Goal: Communication & Community: Answer question/provide support

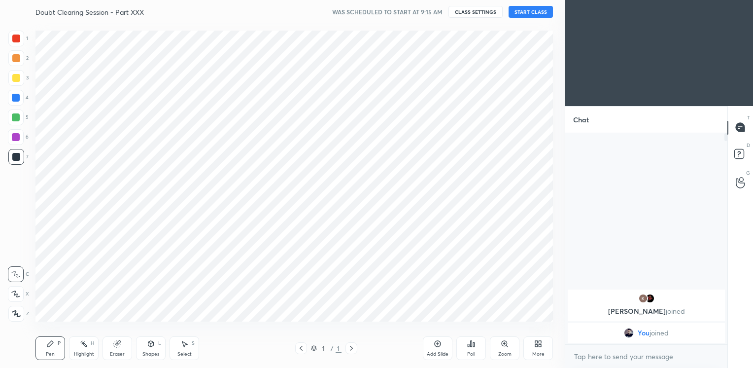
scroll to position [304, 525]
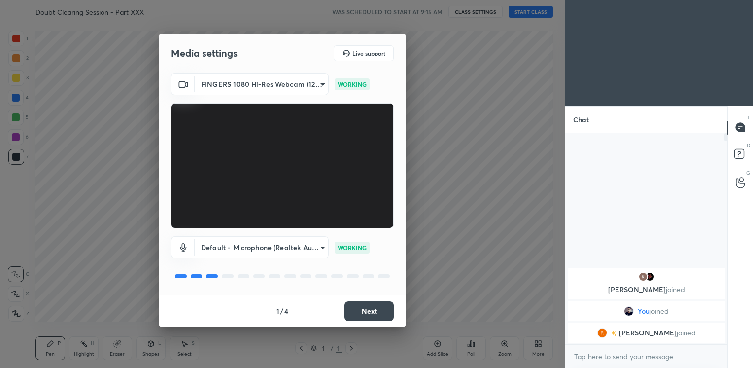
click at [367, 310] on button "Next" at bounding box center [368, 311] width 49 height 20
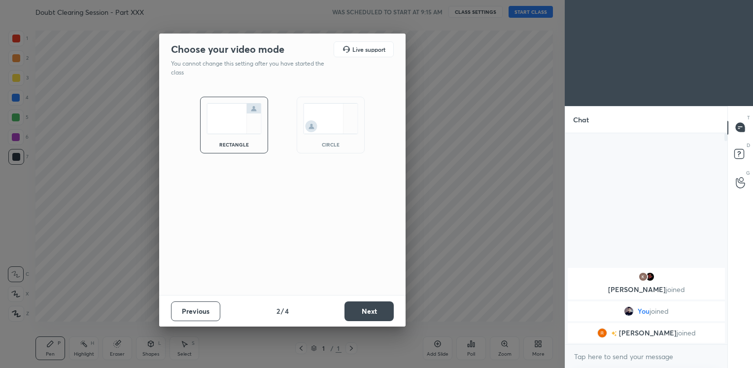
click at [306, 122] on img at bounding box center [330, 118] width 55 height 31
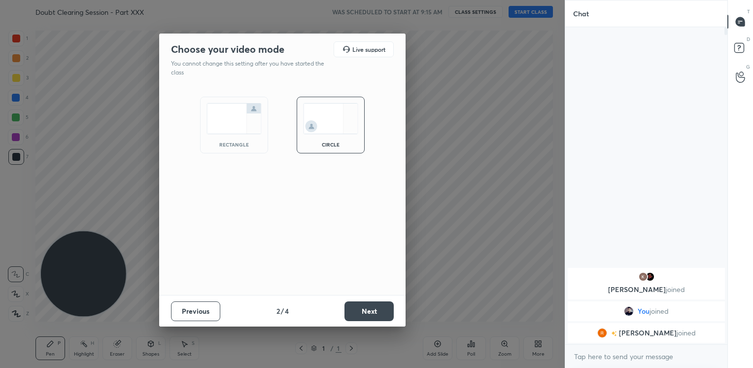
scroll to position [233, 159]
click at [369, 310] on button "Next" at bounding box center [368, 311] width 49 height 20
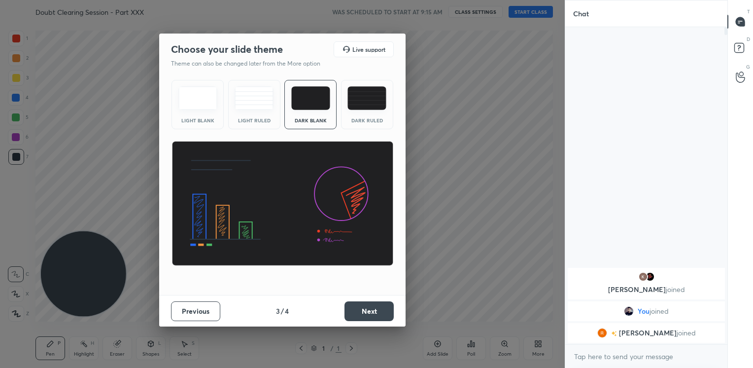
click at [369, 310] on button "Next" at bounding box center [368, 311] width 49 height 20
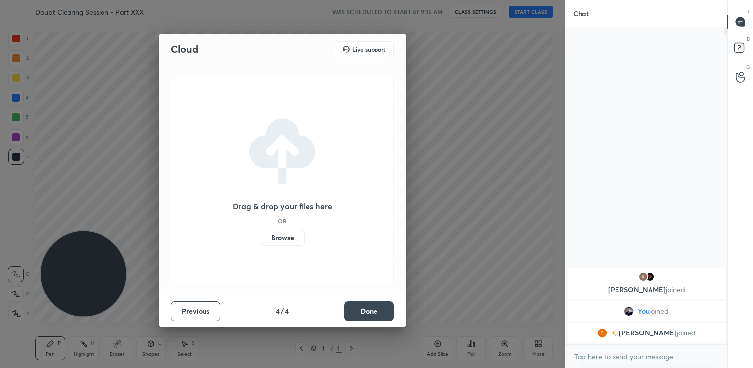
click at [369, 310] on button "Done" at bounding box center [368, 311] width 49 height 20
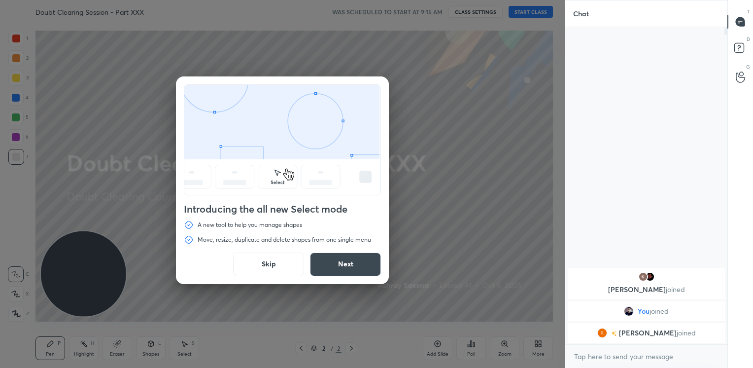
click at [267, 266] on button "Skip" at bounding box center [268, 264] width 71 height 24
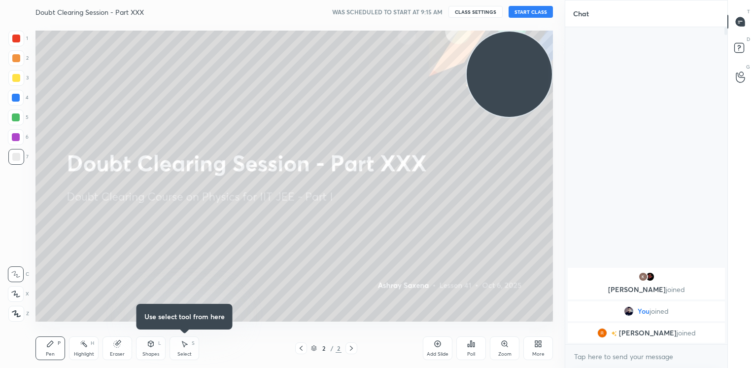
drag, startPoint x: 92, startPoint y: 282, endPoint x: 570, endPoint y: 23, distance: 543.9
click at [570, 23] on div "1 2 3 4 5 6 7 C X Z C X Z E E Erase all H H Doubt Clearing Session - Part XXX W…" at bounding box center [376, 184] width 753 height 368
click at [531, 13] on button "START CLASS" at bounding box center [530, 12] width 44 height 12
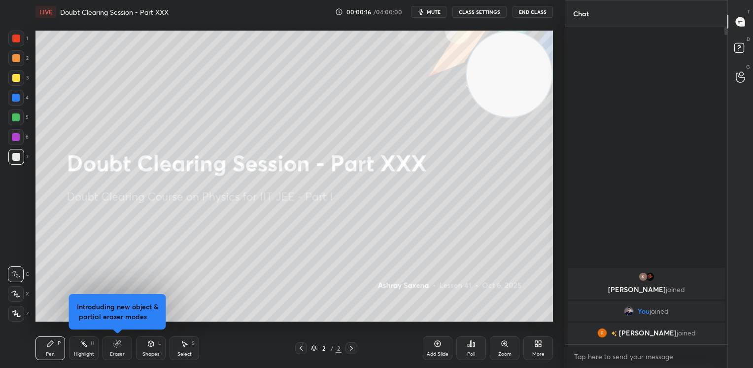
click at [456, 13] on button "CLASS SETTINGS" at bounding box center [479, 12] width 54 height 12
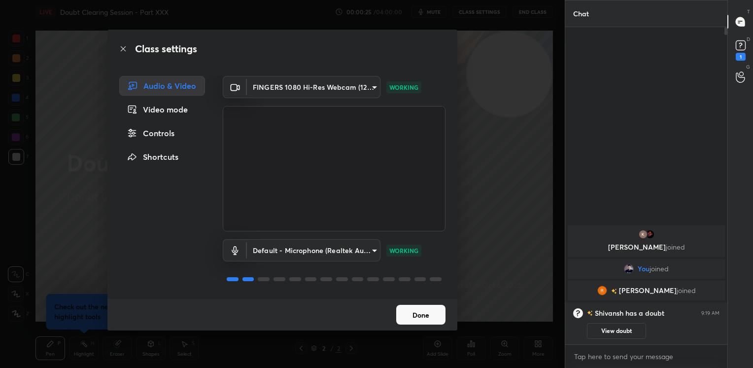
click at [426, 308] on button "Done" at bounding box center [420, 314] width 49 height 20
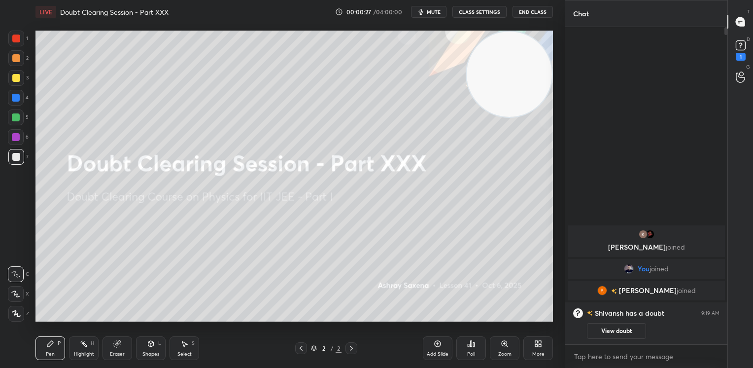
click at [18, 76] on div at bounding box center [16, 78] width 8 height 8
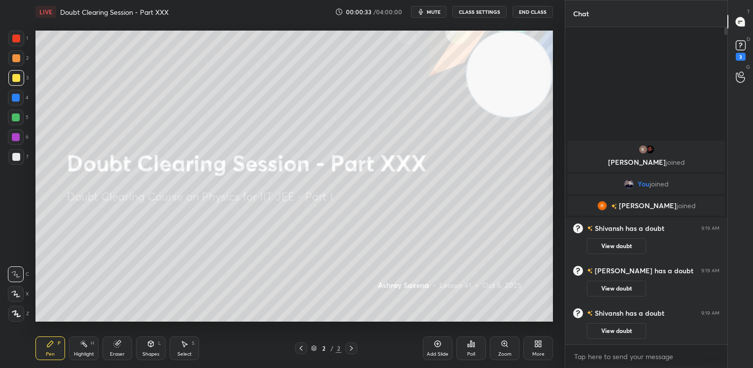
click at [435, 12] on span "mute" at bounding box center [434, 11] width 14 height 7
click at [547, 9] on button "End Class" at bounding box center [532, 12] width 40 height 12
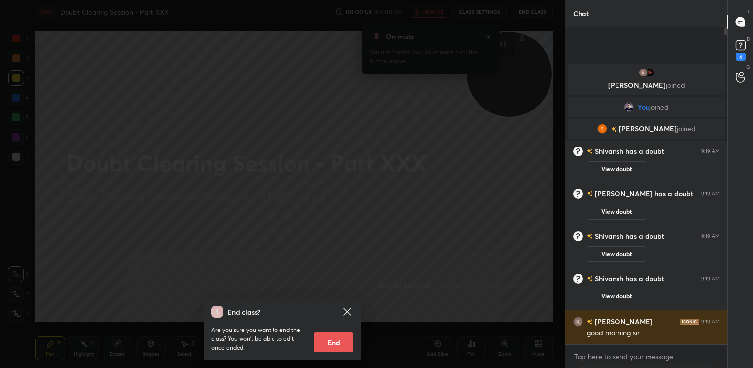
click at [345, 311] on icon at bounding box center [347, 311] width 12 height 12
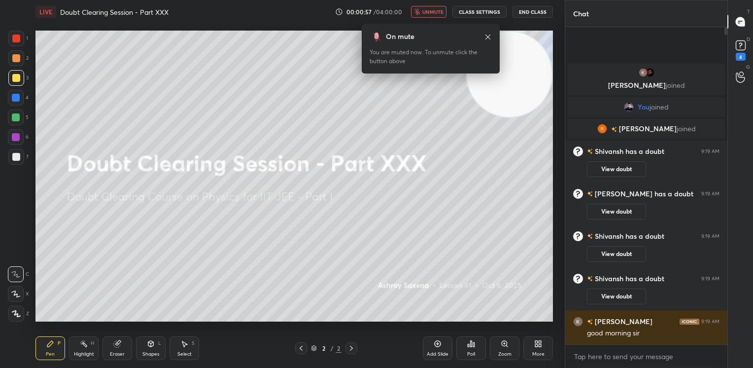
click at [488, 40] on icon at bounding box center [488, 37] width 8 height 8
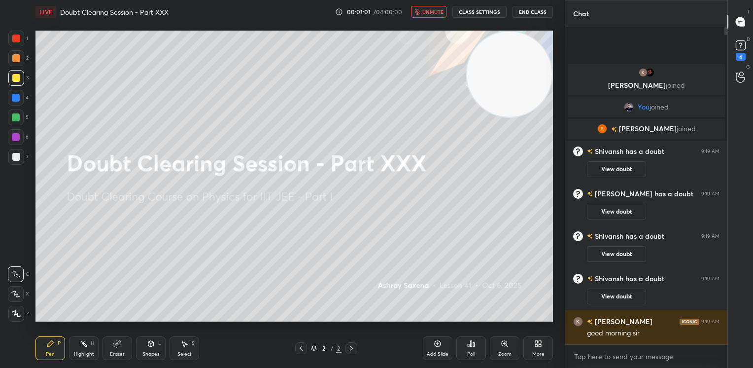
click at [418, 13] on icon "button" at bounding box center [416, 12] width 5 height 6
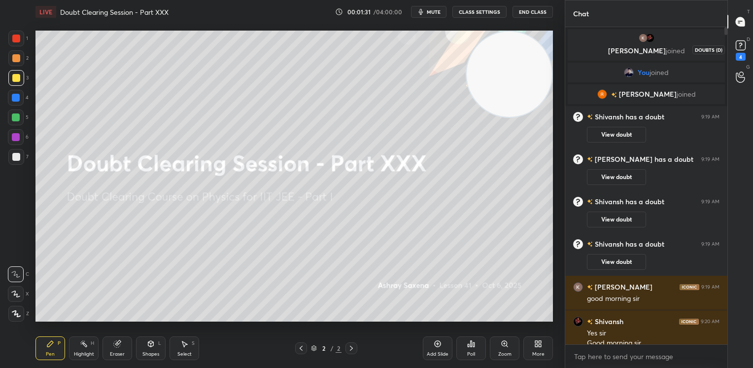
click at [733, 54] on div "4" at bounding box center [740, 49] width 15 height 23
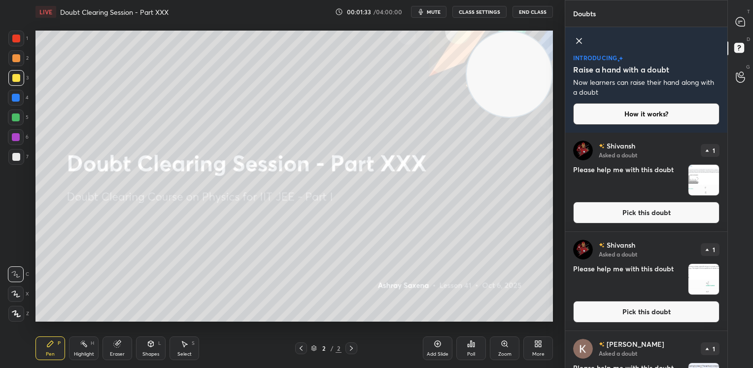
click at [570, 48] on div "introducing Raise a hand with a doubt Now learners can raise their hand along w…" at bounding box center [646, 79] width 162 height 105
click at [583, 41] on icon at bounding box center [579, 41] width 12 height 12
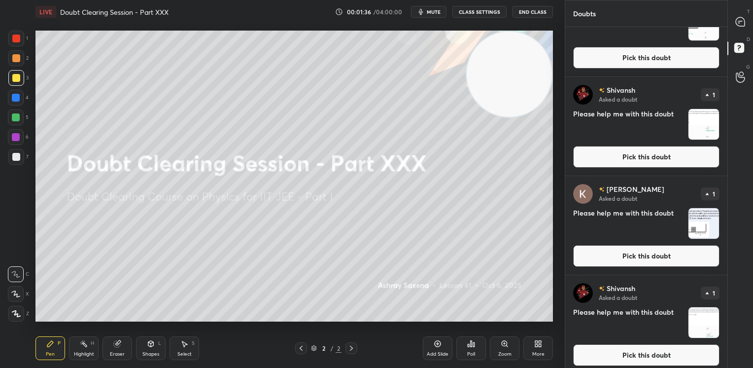
scroll to position [55, 0]
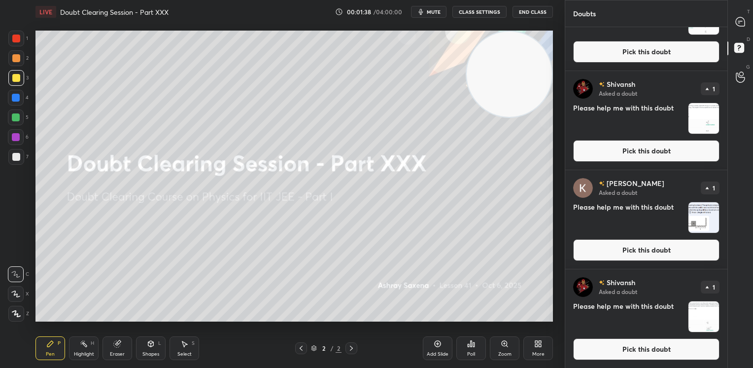
click at [612, 348] on button "Pick this doubt" at bounding box center [646, 349] width 146 height 22
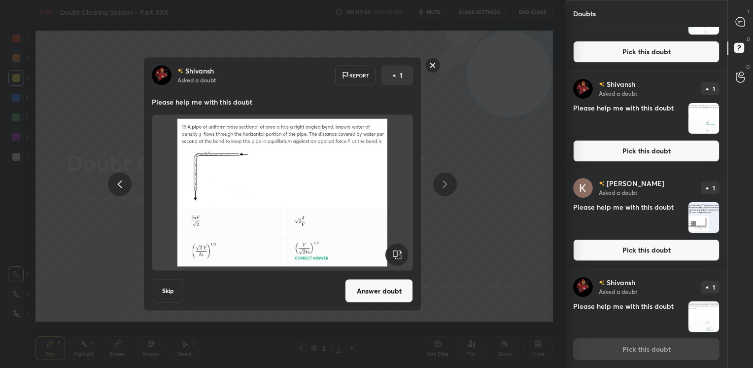
click at [385, 284] on button "Answer doubt" at bounding box center [379, 291] width 68 height 24
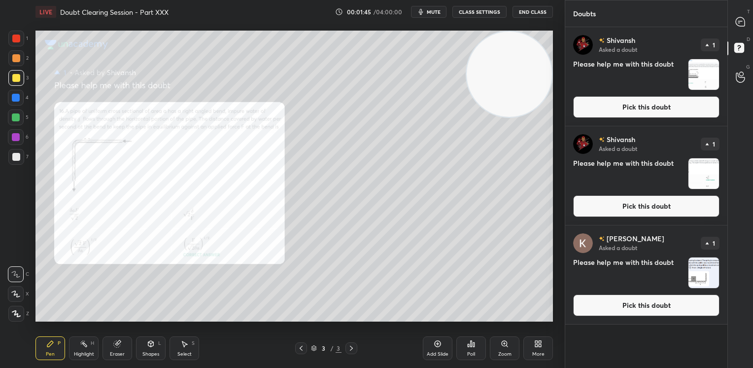
click at [626, 305] on button "Pick this doubt" at bounding box center [646, 305] width 146 height 22
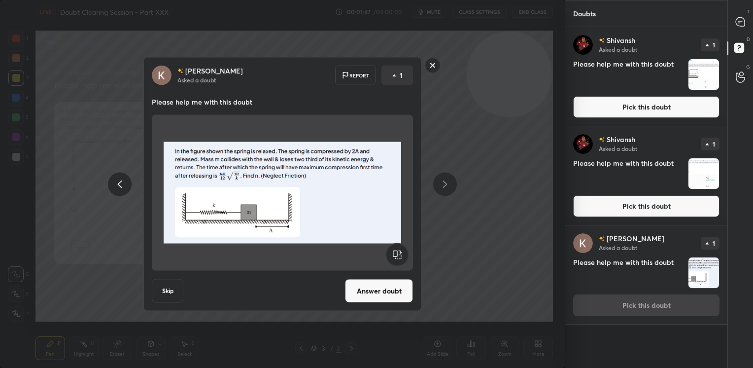
click at [368, 303] on div "Answer doubt" at bounding box center [379, 291] width 68 height 24
click at [365, 294] on button "Answer doubt" at bounding box center [379, 291] width 68 height 24
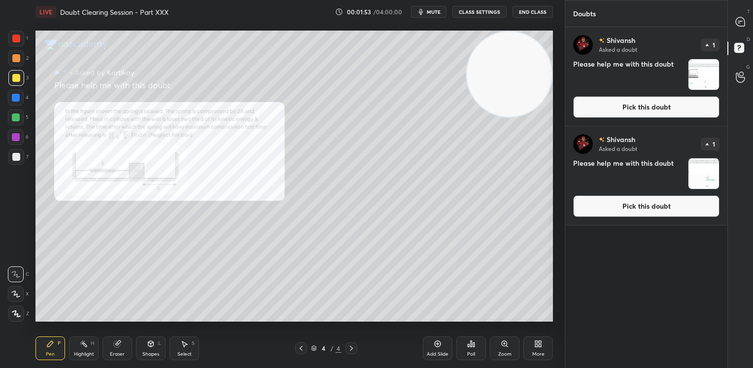
click at [602, 209] on button "Pick this doubt" at bounding box center [646, 206] width 146 height 22
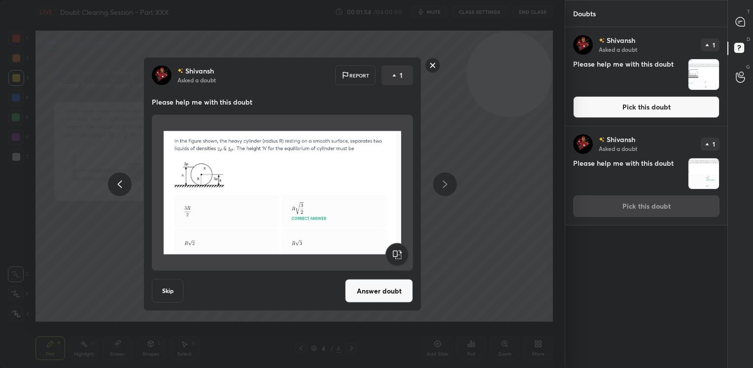
click at [380, 293] on button "Answer doubt" at bounding box center [379, 291] width 68 height 24
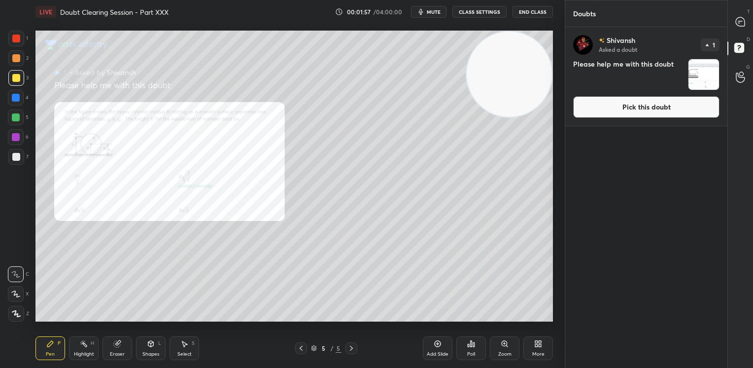
click at [624, 113] on button "Pick this doubt" at bounding box center [646, 107] width 146 height 22
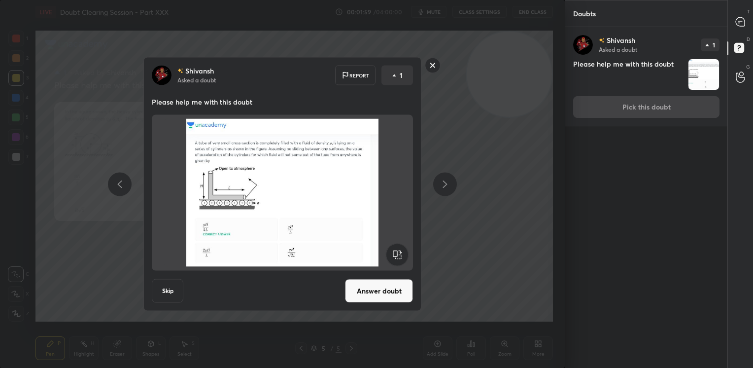
click at [386, 296] on button "Answer doubt" at bounding box center [379, 291] width 68 height 24
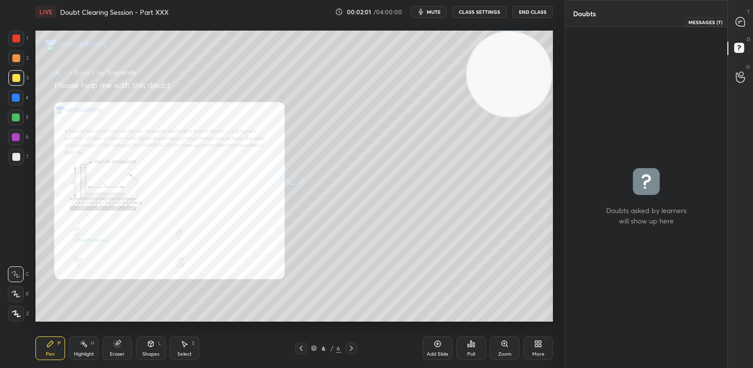
click at [740, 19] on icon at bounding box center [740, 21] width 9 height 9
type textarea "x"
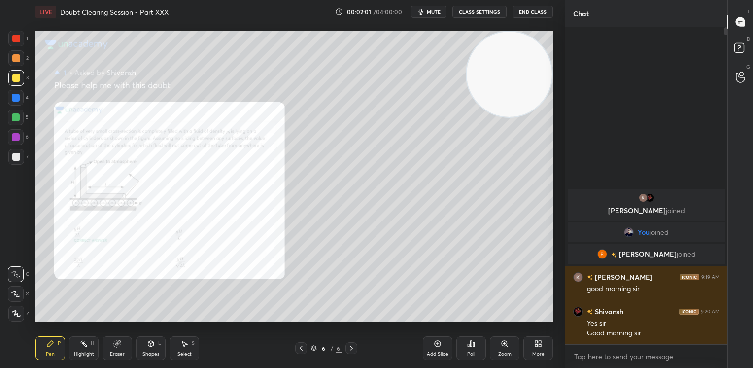
scroll to position [314, 159]
click at [300, 348] on icon at bounding box center [301, 347] width 3 height 5
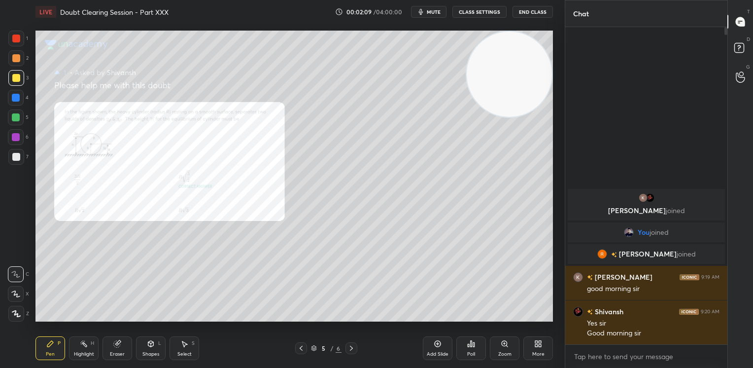
click at [302, 349] on icon at bounding box center [301, 348] width 8 height 8
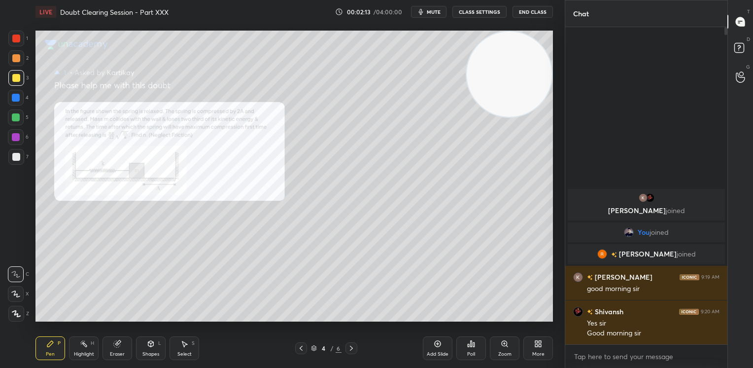
click at [489, 346] on div "Add Slide Poll Zoom More" at bounding box center [488, 347] width 130 height 55
click at [506, 352] on div "Zoom" at bounding box center [504, 353] width 13 height 5
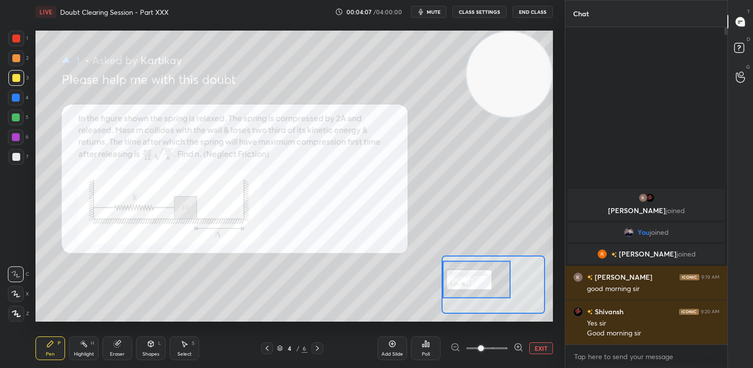
click at [14, 33] on div at bounding box center [16, 39] width 16 height 16
click at [20, 40] on div at bounding box center [16, 39] width 16 height 16
click at [23, 41] on div at bounding box center [16, 39] width 16 height 16
click at [22, 41] on div at bounding box center [16, 39] width 16 height 16
click at [548, 347] on button "EXIT" at bounding box center [541, 348] width 24 height 12
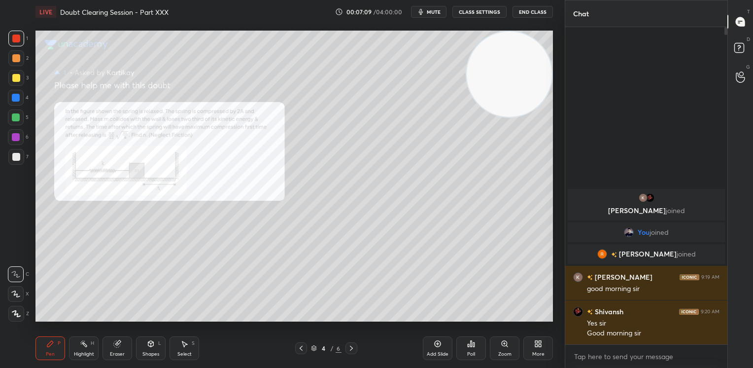
click at [13, 78] on div at bounding box center [16, 78] width 8 height 8
click at [15, 79] on div at bounding box center [16, 78] width 8 height 8
click at [24, 41] on div at bounding box center [16, 39] width 16 height 16
click at [19, 42] on div at bounding box center [16, 38] width 8 height 8
click at [14, 88] on div "3" at bounding box center [18, 80] width 20 height 20
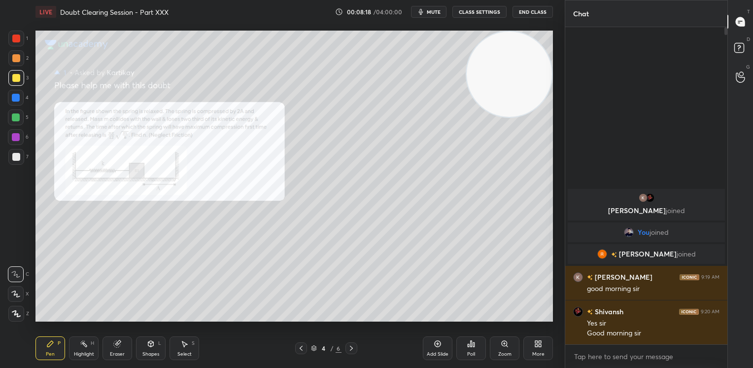
click at [16, 85] on div at bounding box center [16, 78] width 16 height 16
click at [7, 171] on div "1 2 3 4 5 6 7 C X Z C X Z E E Erase all H H" at bounding box center [16, 176] width 32 height 291
click at [19, 155] on div at bounding box center [16, 157] width 8 height 8
click at [116, 353] on div "Eraser" at bounding box center [117, 353] width 15 height 5
click at [116, 355] on div "Eraser" at bounding box center [117, 353] width 15 height 5
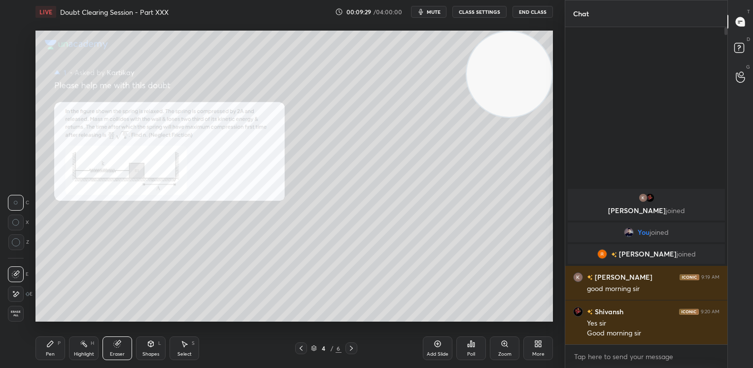
click at [45, 349] on div "Pen P" at bounding box center [50, 348] width 30 height 24
click at [49, 347] on icon at bounding box center [50, 343] width 8 height 8
click at [120, 353] on div "Eraser" at bounding box center [117, 353] width 15 height 5
click at [122, 351] on div "Eraser" at bounding box center [117, 353] width 15 height 5
click at [53, 355] on div "Pen" at bounding box center [50, 353] width 9 height 5
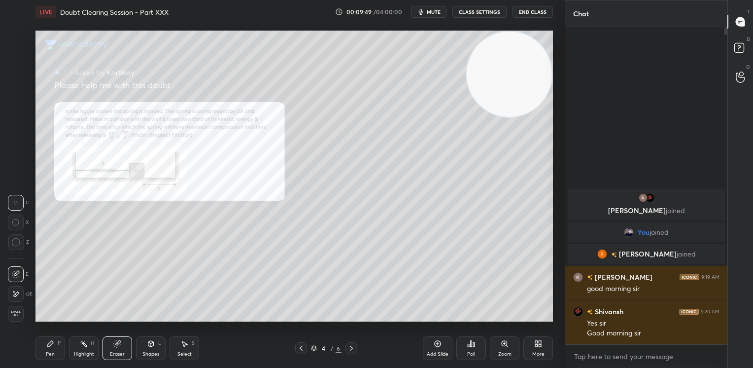
click at [54, 352] on div "Pen" at bounding box center [50, 353] width 9 height 5
click at [122, 355] on div "Eraser" at bounding box center [117, 353] width 15 height 5
click at [121, 354] on div "Eraser" at bounding box center [117, 353] width 15 height 5
click at [49, 356] on div "Pen" at bounding box center [50, 353] width 9 height 5
click at [53, 352] on div "Pen" at bounding box center [50, 353] width 9 height 5
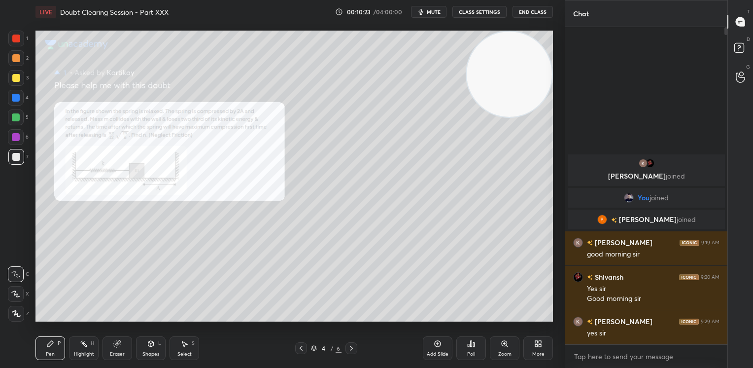
click at [15, 41] on div at bounding box center [16, 38] width 8 height 8
click at [16, 42] on div at bounding box center [16, 39] width 16 height 16
click at [10, 98] on div at bounding box center [16, 98] width 16 height 16
click at [16, 96] on div at bounding box center [16, 98] width 8 height 8
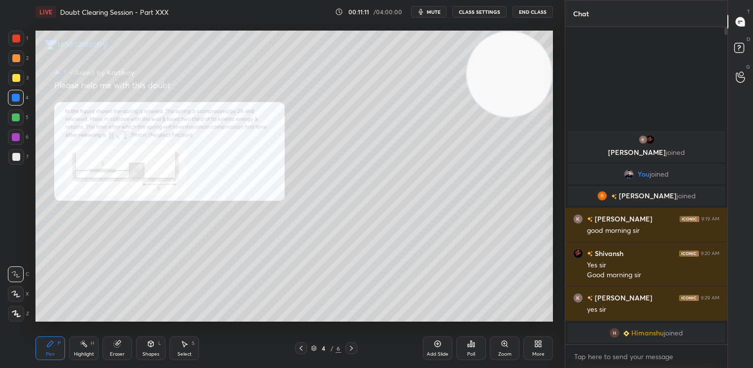
click at [151, 353] on div "Shapes" at bounding box center [150, 353] width 17 height 5
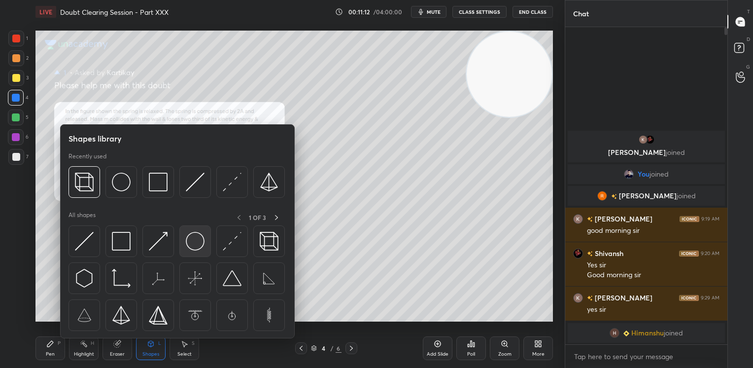
click at [190, 247] on img at bounding box center [195, 241] width 19 height 19
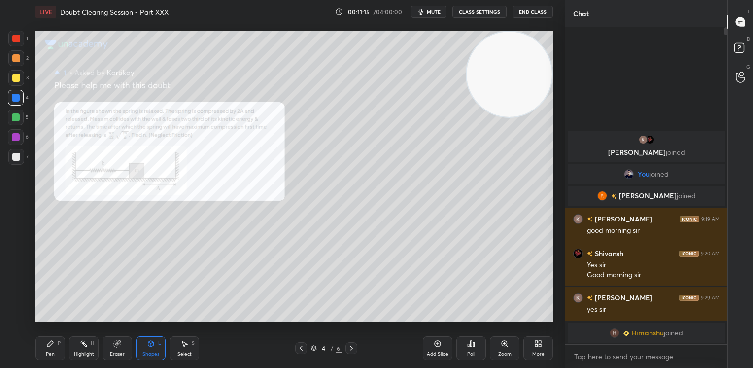
click at [139, 350] on div "Shapes L" at bounding box center [151, 348] width 30 height 24
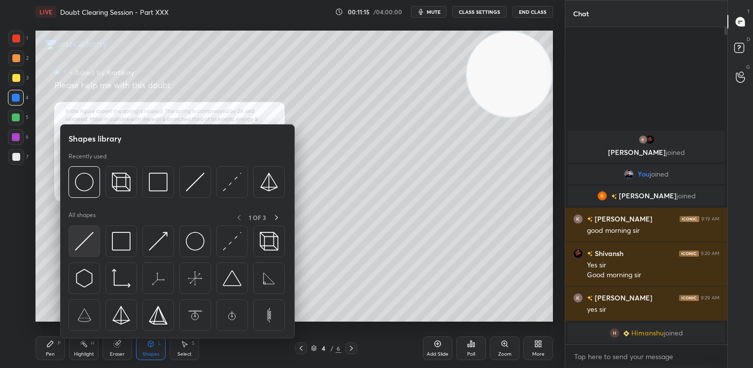
click at [88, 237] on img at bounding box center [84, 241] width 19 height 19
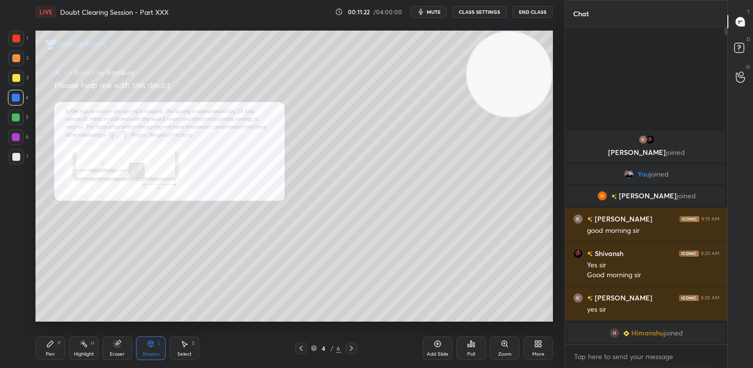
click at [49, 349] on div "Pen P" at bounding box center [50, 348] width 30 height 24
click at [53, 354] on div "Pen" at bounding box center [50, 353] width 9 height 5
click at [15, 87] on div "3" at bounding box center [18, 80] width 20 height 20
click at [15, 82] on div at bounding box center [16, 78] width 16 height 16
click at [17, 79] on div at bounding box center [16, 78] width 8 height 8
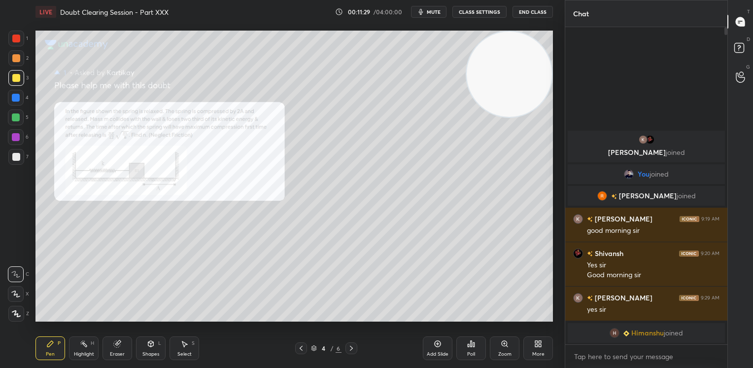
click at [104, 356] on div "Eraser" at bounding box center [117, 348] width 30 height 24
click at [53, 351] on div "Pen" at bounding box center [50, 353] width 9 height 5
click at [54, 351] on div "Pen" at bounding box center [50, 353] width 9 height 5
click at [14, 117] on div at bounding box center [16, 117] width 8 height 8
click at [18, 117] on div at bounding box center [16, 117] width 8 height 8
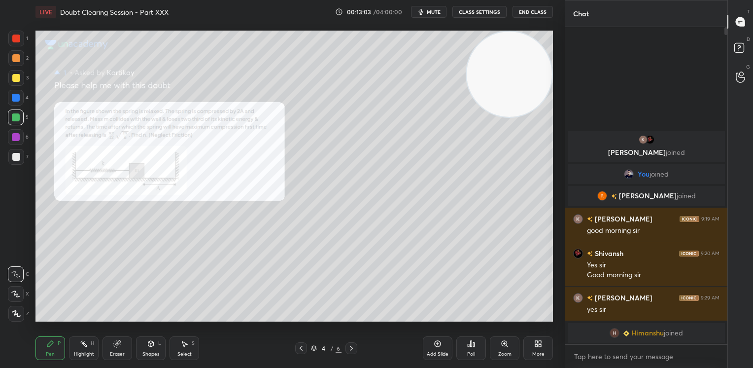
click at [115, 344] on icon at bounding box center [117, 343] width 6 height 6
click at [52, 346] on icon at bounding box center [50, 343] width 8 height 8
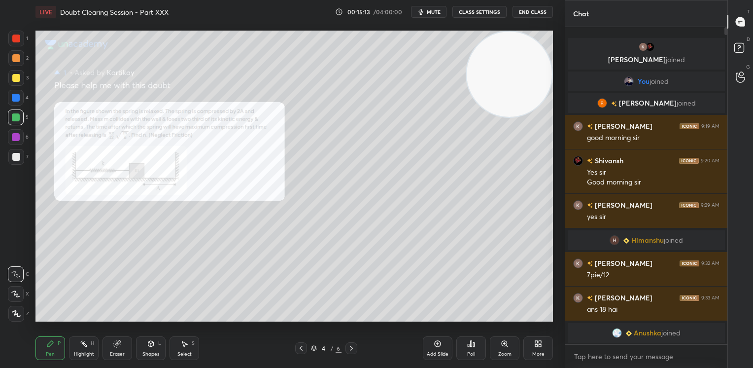
click at [6, 43] on div "1 2 3 4 5 6 7 C X Z C X Z E E Erase all H H" at bounding box center [16, 176] width 32 height 291
click at [16, 42] on div at bounding box center [16, 38] width 8 height 8
click at [17, 37] on div at bounding box center [16, 38] width 8 height 8
click at [4, 88] on div "1 2 3 4 5 6 7 C X Z C X Z E E Erase all H H" at bounding box center [16, 176] width 32 height 291
click at [11, 82] on div at bounding box center [16, 78] width 16 height 16
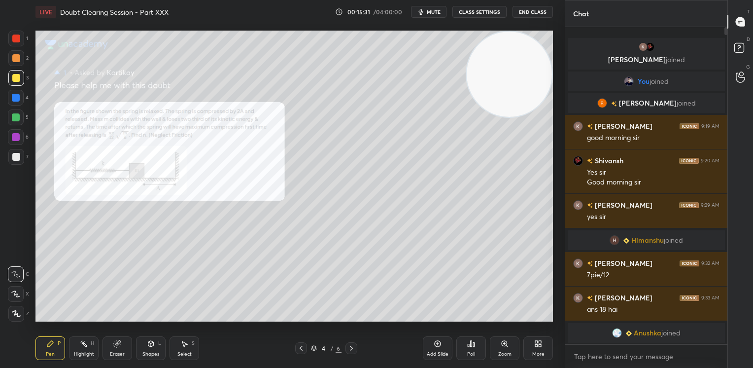
click at [14, 80] on div at bounding box center [16, 78] width 8 height 8
click at [15, 119] on div at bounding box center [16, 117] width 8 height 8
click at [17, 117] on div at bounding box center [16, 117] width 8 height 8
click at [432, 346] on div "Add Slide" at bounding box center [438, 348] width 30 height 24
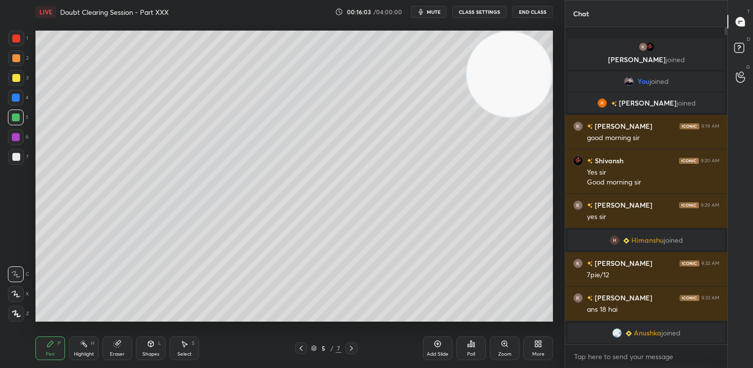
click at [302, 347] on icon at bounding box center [301, 348] width 8 height 8
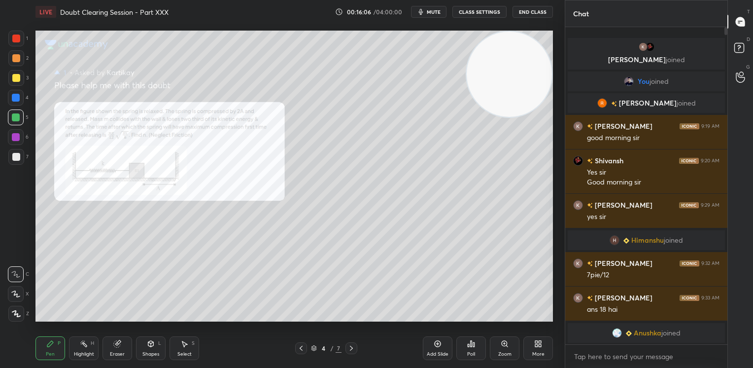
click at [348, 348] on icon at bounding box center [351, 348] width 8 height 8
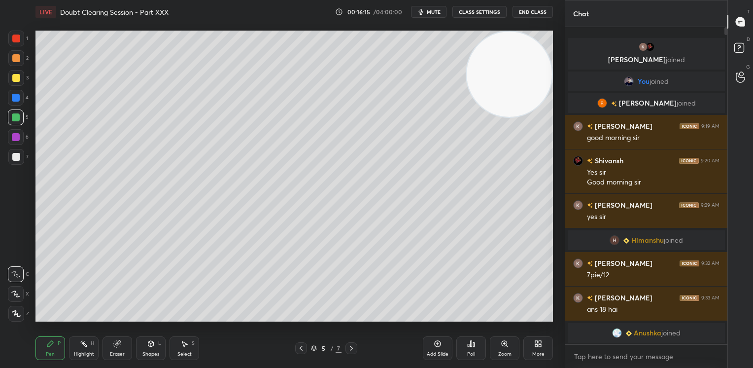
click at [299, 349] on icon at bounding box center [301, 348] width 8 height 8
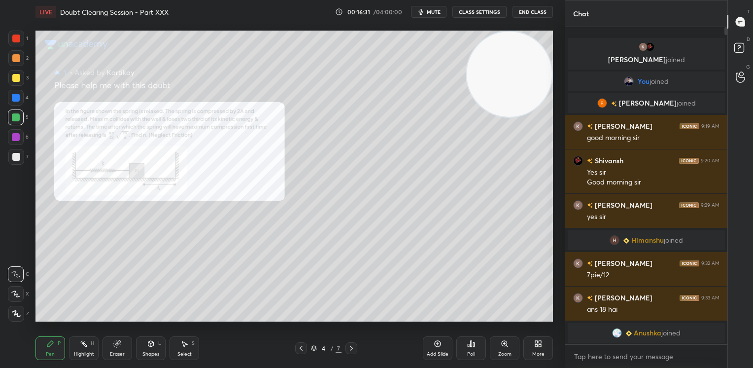
click at [352, 347] on icon at bounding box center [351, 348] width 8 height 8
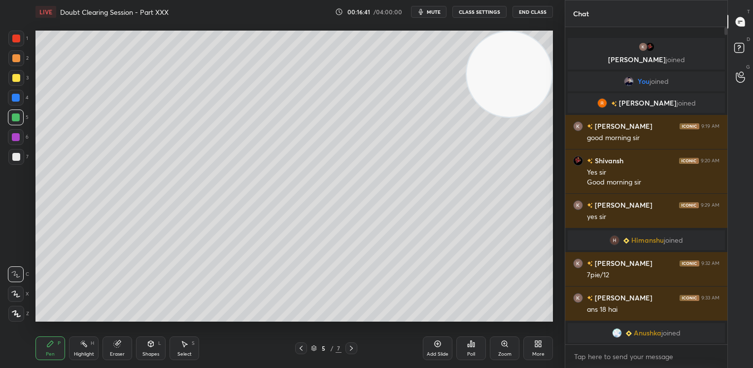
click at [303, 351] on icon at bounding box center [301, 348] width 8 height 8
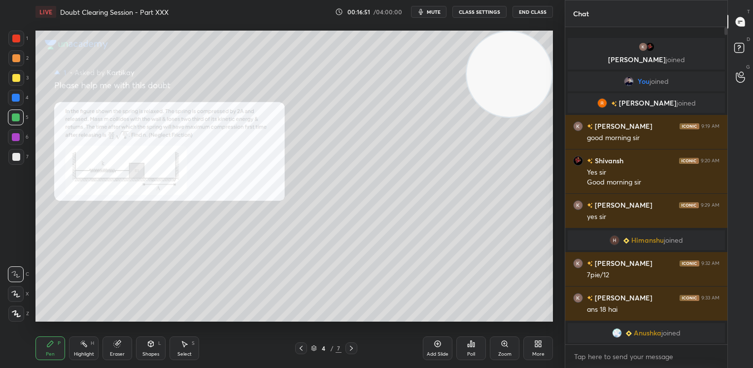
click at [16, 39] on div at bounding box center [16, 38] width 8 height 8
click at [116, 343] on icon at bounding box center [117, 343] width 6 height 6
click at [118, 344] on icon at bounding box center [117, 343] width 6 height 6
click at [45, 350] on div "Pen P" at bounding box center [50, 348] width 30 height 24
click at [47, 349] on div "Pen P" at bounding box center [50, 348] width 30 height 24
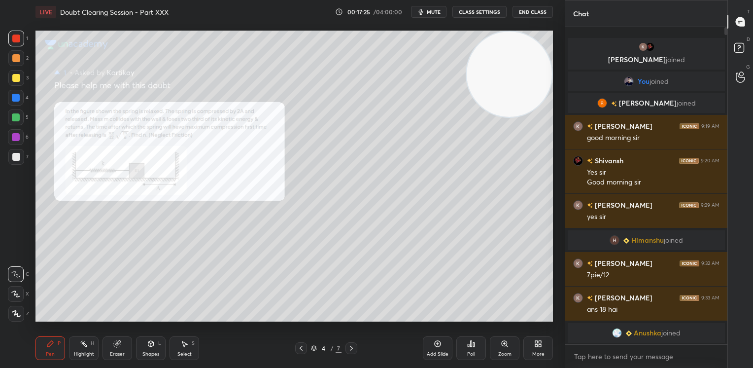
click at [441, 348] on div "Add Slide" at bounding box center [438, 348] width 30 height 24
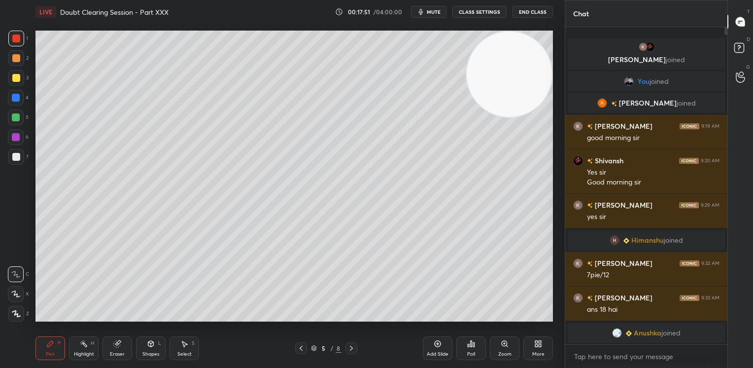
click at [301, 336] on div "Pen P Highlight H Eraser Shapes L Select S 5 / 8 Add Slide Poll Zoom More" at bounding box center [293, 347] width 517 height 39
click at [302, 344] on icon at bounding box center [301, 348] width 8 height 8
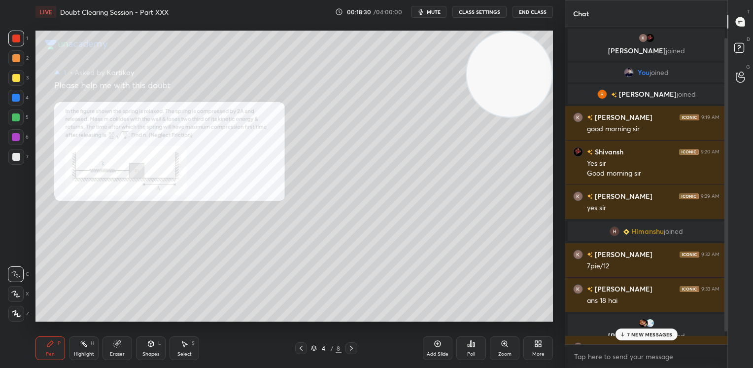
scroll to position [26, 0]
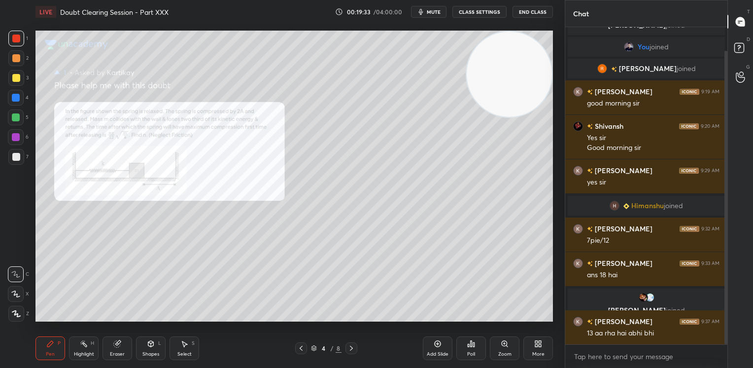
click at [439, 350] on div "Add Slide" at bounding box center [438, 348] width 30 height 24
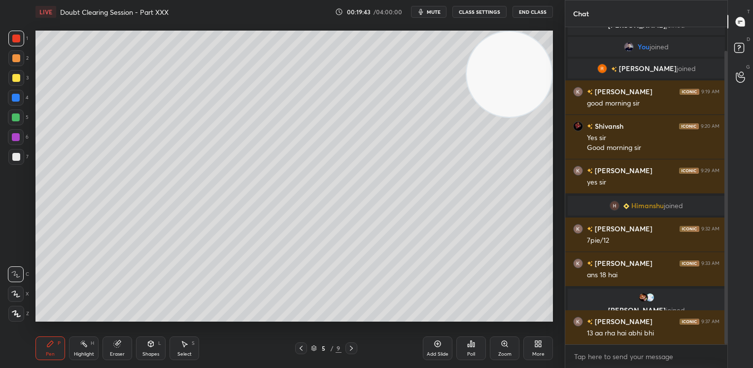
click at [17, 74] on div at bounding box center [16, 78] width 8 height 8
click at [18, 75] on div at bounding box center [16, 78] width 8 height 8
click at [16, 42] on div at bounding box center [16, 39] width 16 height 16
click at [18, 42] on div at bounding box center [16, 38] width 8 height 8
click at [21, 118] on div at bounding box center [16, 117] width 16 height 16
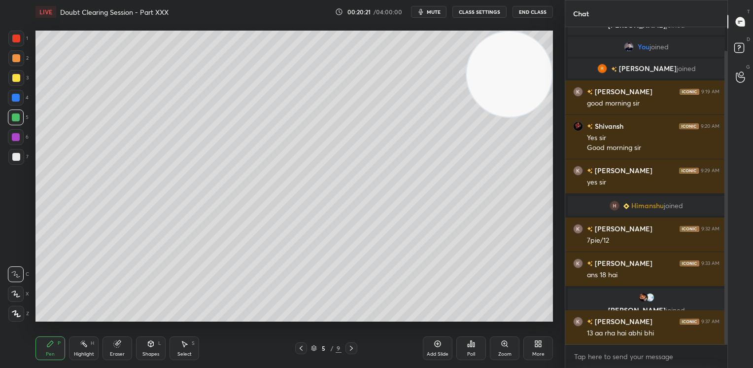
click at [26, 163] on div "7" at bounding box center [18, 157] width 20 height 16
click at [16, 159] on div at bounding box center [16, 157] width 8 height 8
click at [16, 154] on div at bounding box center [16, 157] width 8 height 8
click at [14, 88] on div "3" at bounding box center [18, 80] width 20 height 20
click at [12, 85] on div at bounding box center [16, 78] width 16 height 16
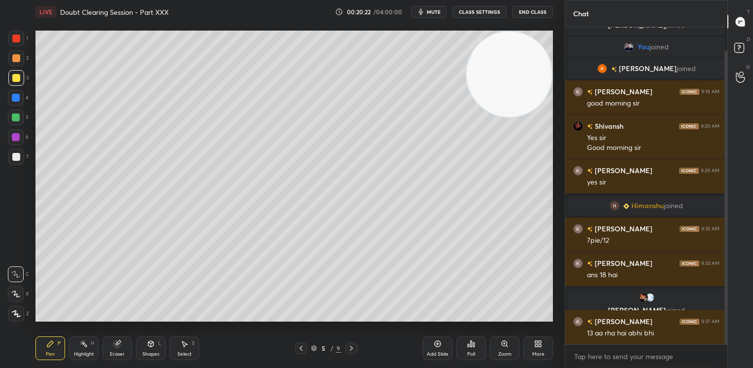
click at [14, 81] on div at bounding box center [16, 78] width 8 height 8
click at [300, 349] on icon at bounding box center [301, 348] width 8 height 8
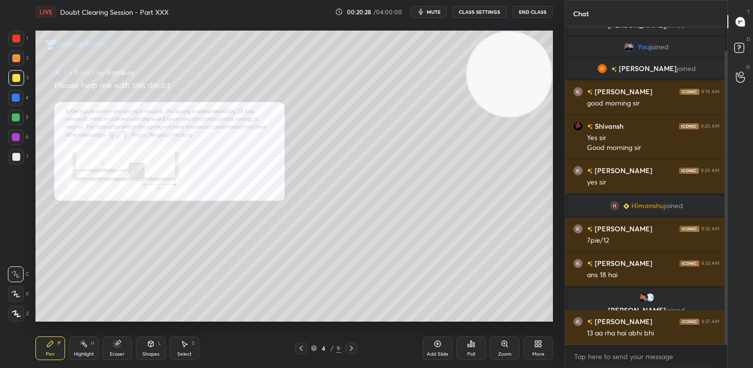
click at [350, 348] on icon at bounding box center [351, 348] width 8 height 8
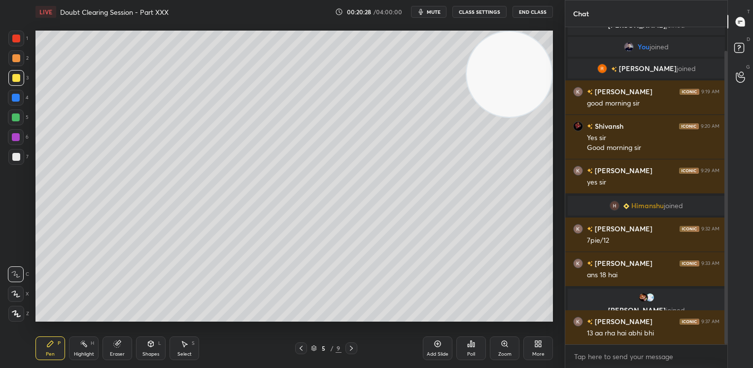
click at [349, 346] on icon at bounding box center [351, 348] width 8 height 8
click at [352, 352] on icon at bounding box center [351, 348] width 8 height 8
click at [346, 347] on div at bounding box center [351, 348] width 12 height 12
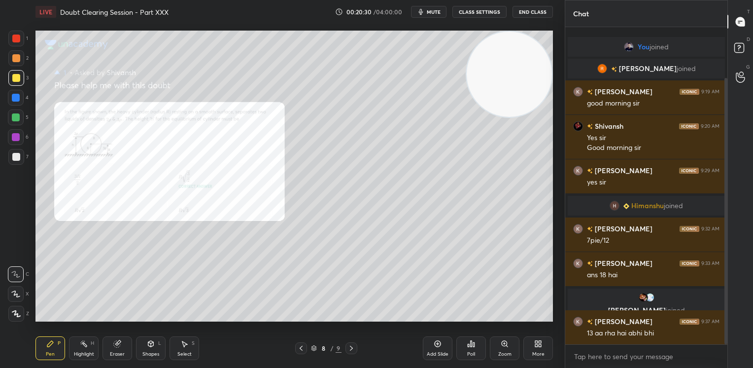
scroll to position [60, 0]
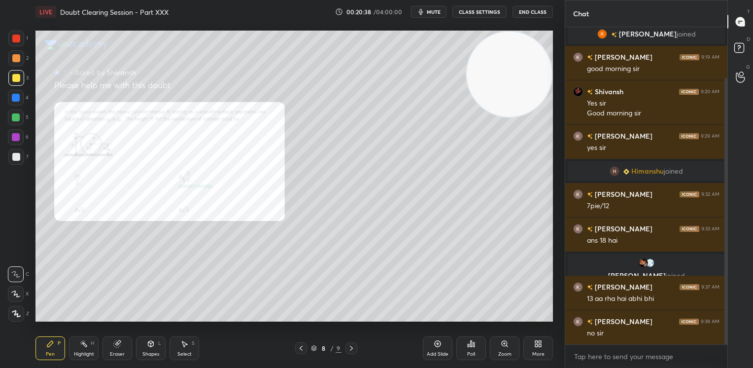
click at [8, 39] on div at bounding box center [16, 39] width 16 height 16
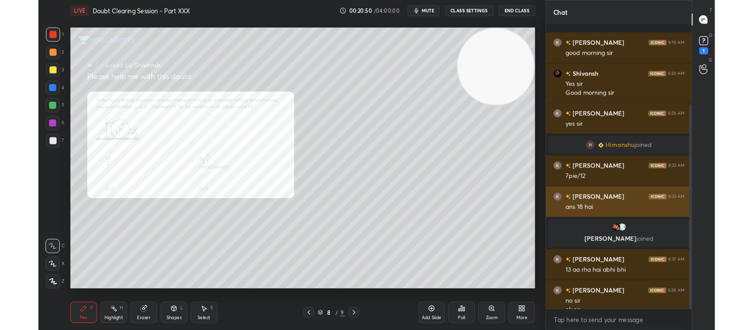
scroll to position [124, 0]
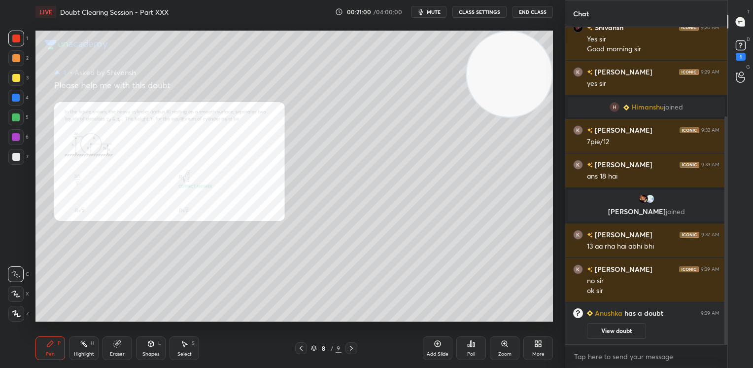
click at [14, 99] on div at bounding box center [16, 98] width 8 height 8
click at [14, 100] on div at bounding box center [16, 98] width 8 height 8
click at [433, 15] on span "mute" at bounding box center [434, 11] width 14 height 7
click at [744, 46] on rect at bounding box center [740, 45] width 9 height 9
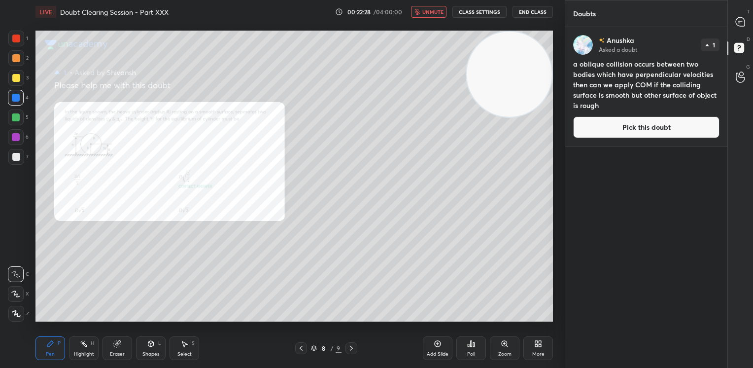
click at [676, 126] on button "Pick this doubt" at bounding box center [646, 127] width 146 height 22
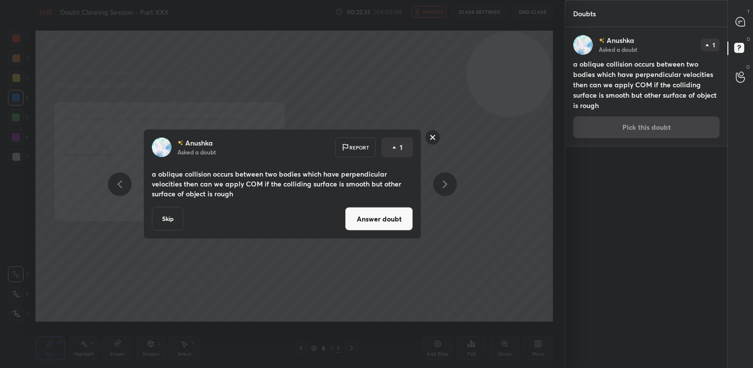
click at [401, 216] on button "Answer doubt" at bounding box center [379, 219] width 68 height 24
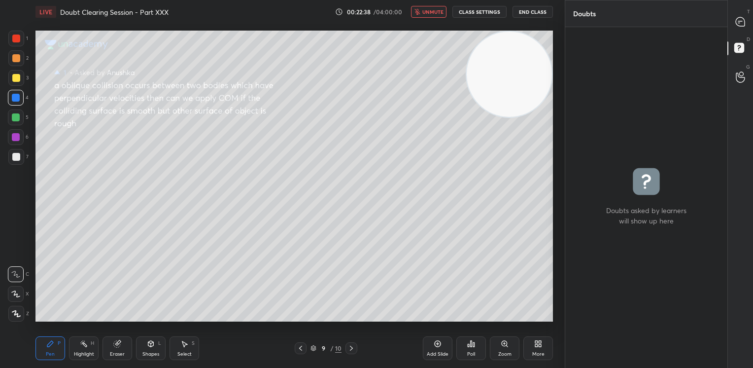
click at [440, 13] on span "unmute" at bounding box center [432, 11] width 21 height 7
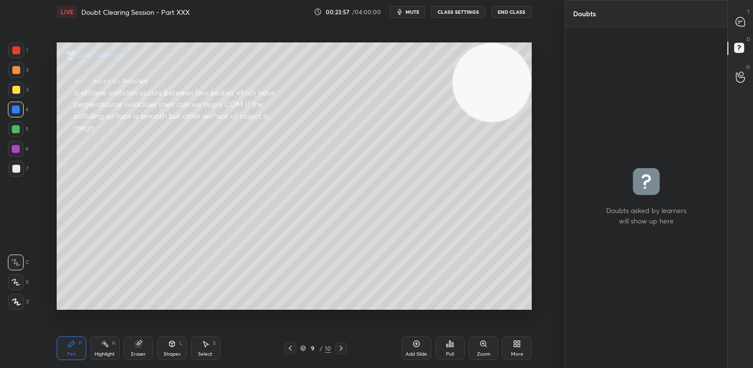
scroll to position [337, 159]
